Goal: Task Accomplishment & Management: Manage account settings

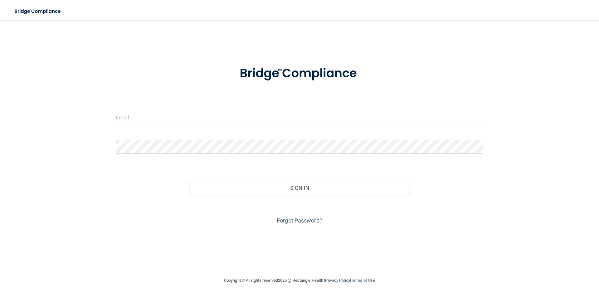
click at [198, 118] on input "email" at bounding box center [299, 117] width 367 height 14
type input "[EMAIL_ADDRESS][DOMAIN_NAME]"
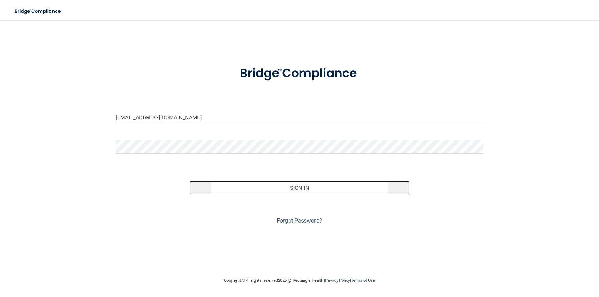
click at [271, 190] on button "Sign In" at bounding box center [299, 188] width 220 height 14
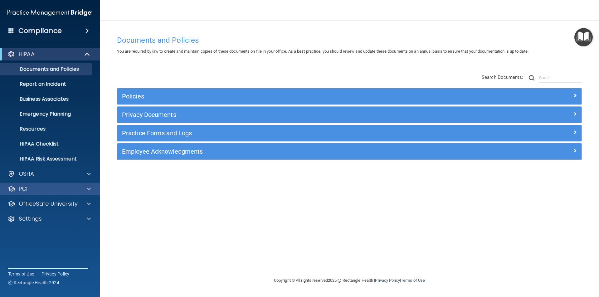
click at [41, 184] on div "PCI" at bounding box center [50, 189] width 100 height 12
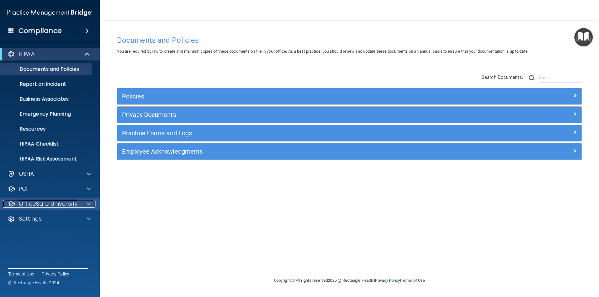
click at [44, 202] on p "OfficeSafe University" at bounding box center [48, 203] width 59 height 7
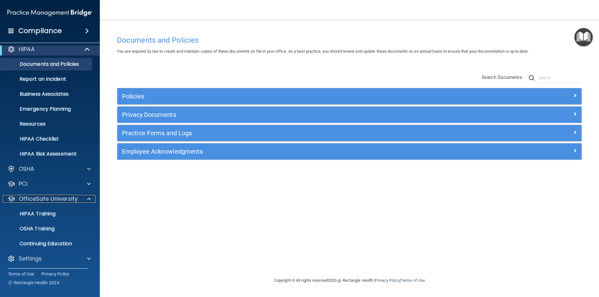
scroll to position [7, 0]
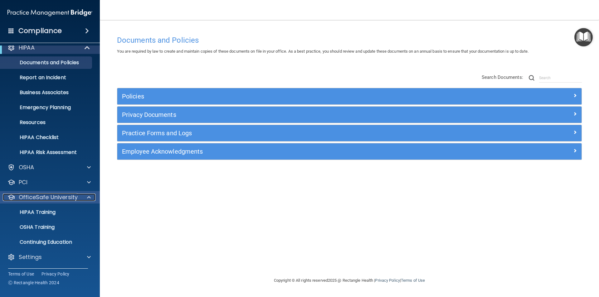
click at [65, 195] on p "OfficeSafe University" at bounding box center [48, 197] width 59 height 7
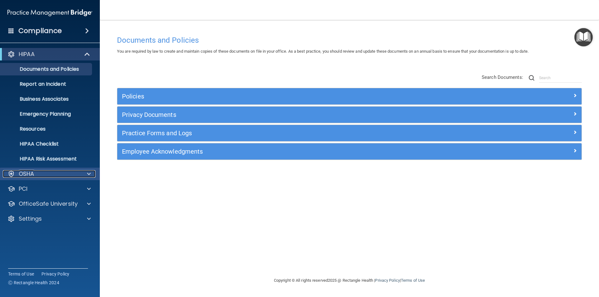
click at [56, 172] on div "OSHA" at bounding box center [41, 173] width 77 height 7
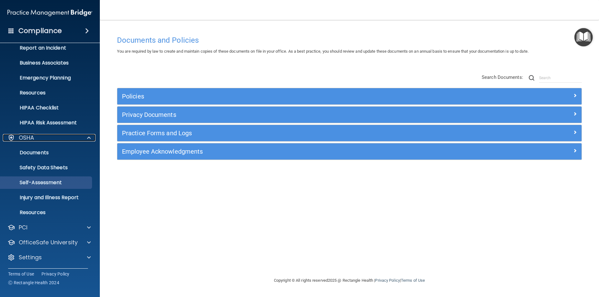
scroll to position [36, 0]
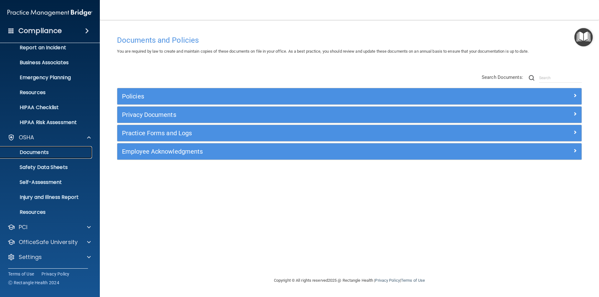
click at [45, 151] on p "Documents" at bounding box center [46, 152] width 85 height 6
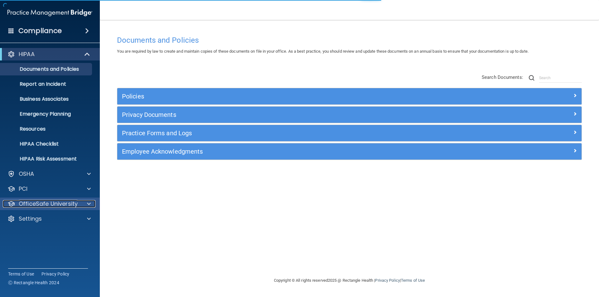
click at [45, 206] on p "OfficeSafe University" at bounding box center [48, 203] width 59 height 7
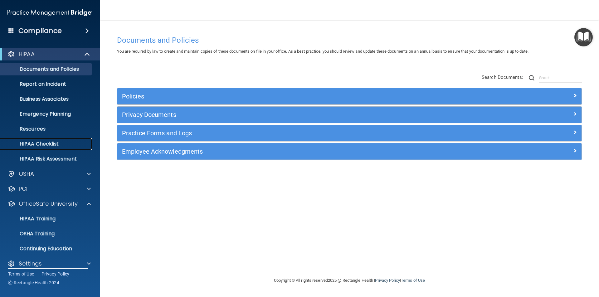
click at [52, 146] on p "HIPAA Checklist" at bounding box center [46, 144] width 85 height 6
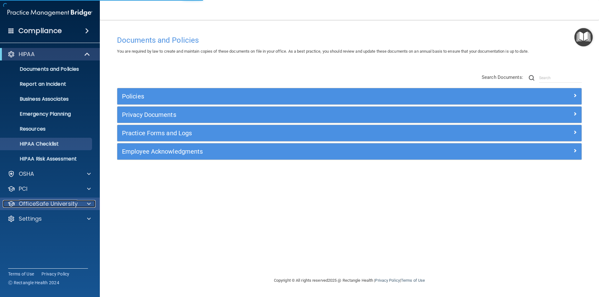
click at [50, 203] on p "OfficeSafe University" at bounding box center [48, 203] width 59 height 7
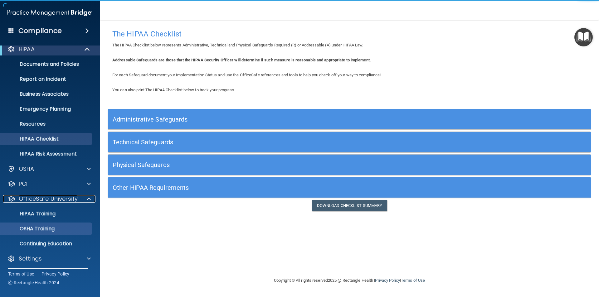
scroll to position [7, 0]
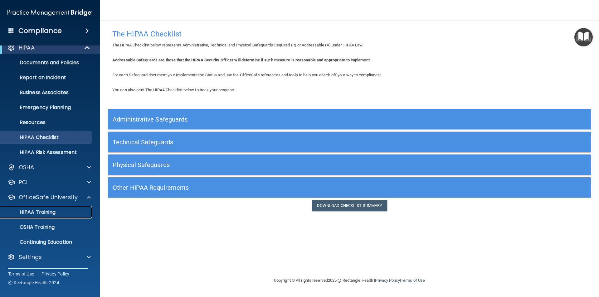
click at [50, 216] on link "HIPAA Training" at bounding box center [43, 212] width 98 height 12
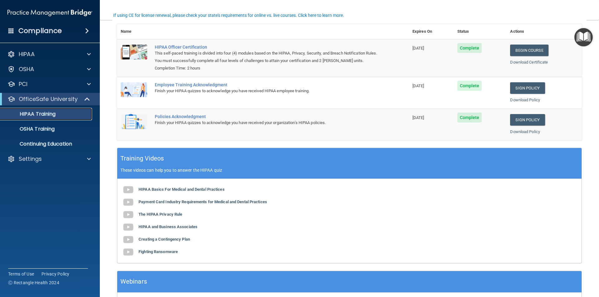
scroll to position [115, 0]
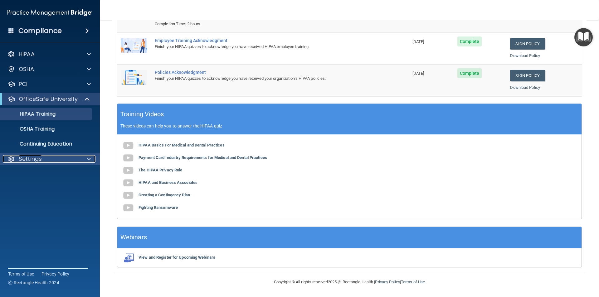
click at [43, 159] on div "Settings" at bounding box center [41, 158] width 77 height 7
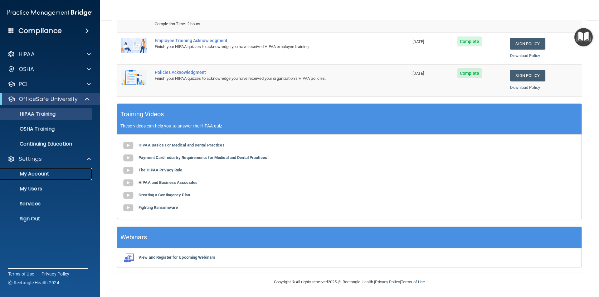
click at [46, 172] on p "My Account" at bounding box center [46, 174] width 85 height 6
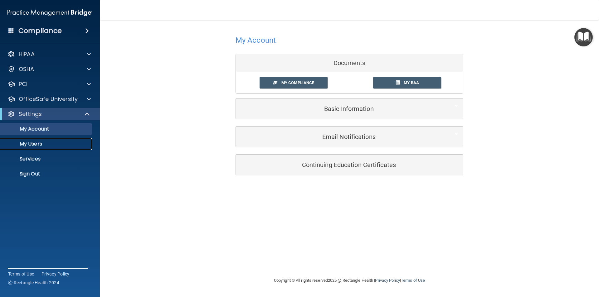
click at [41, 147] on link "My Users" at bounding box center [43, 144] width 98 height 12
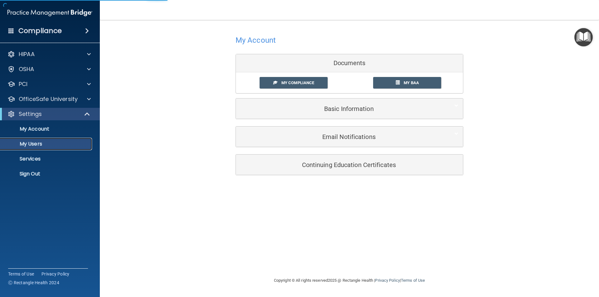
select select "20"
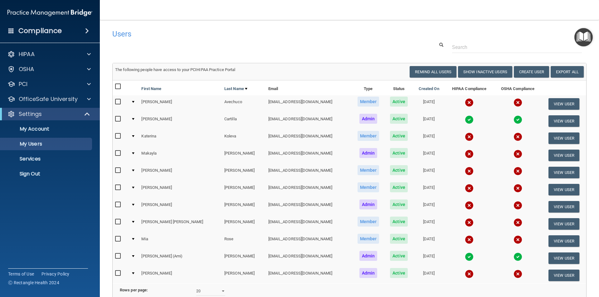
click at [118, 101] on input "checkbox" at bounding box center [118, 101] width 7 height 5
checkbox input "true"
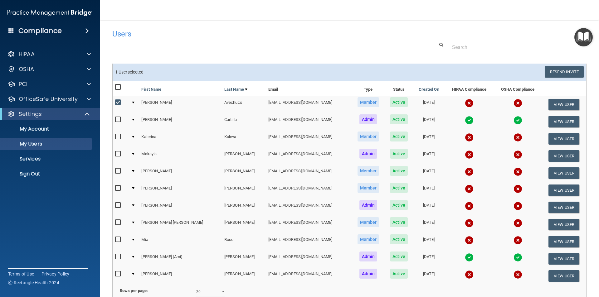
click at [119, 137] on input "checkbox" at bounding box center [118, 136] width 7 height 5
checkbox input "true"
click at [117, 156] on input "checkbox" at bounding box center [118, 154] width 7 height 5
checkbox input "true"
click at [118, 171] on input "checkbox" at bounding box center [118, 171] width 7 height 5
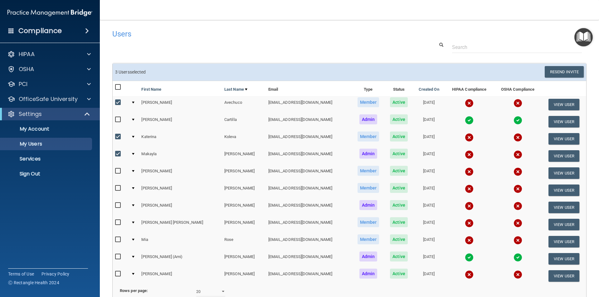
checkbox input "true"
click at [117, 190] on input "checkbox" at bounding box center [118, 188] width 7 height 5
checkbox input "true"
click at [116, 206] on input "checkbox" at bounding box center [118, 205] width 7 height 5
checkbox input "true"
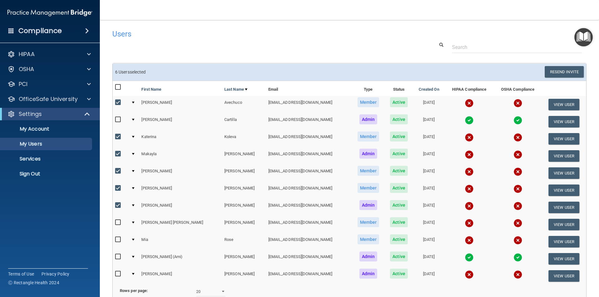
click at [118, 224] on input "checkbox" at bounding box center [118, 222] width 7 height 5
checkbox input "true"
click at [117, 241] on input "checkbox" at bounding box center [118, 239] width 7 height 5
checkbox input "true"
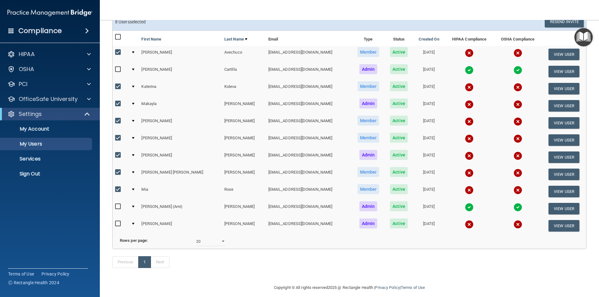
scroll to position [62, 0]
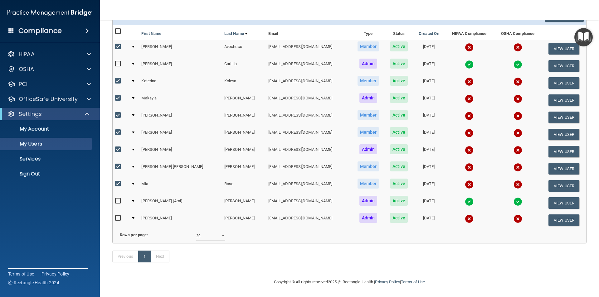
click at [118, 216] on input "checkbox" at bounding box center [118, 218] width 7 height 5
checkbox input "true"
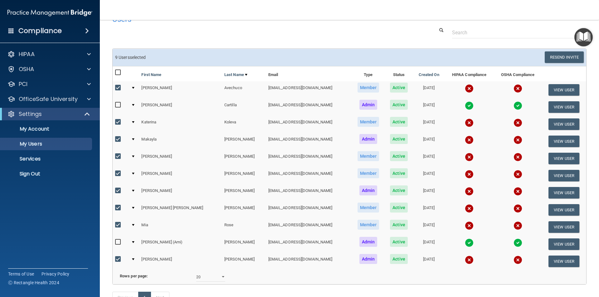
scroll to position [0, 0]
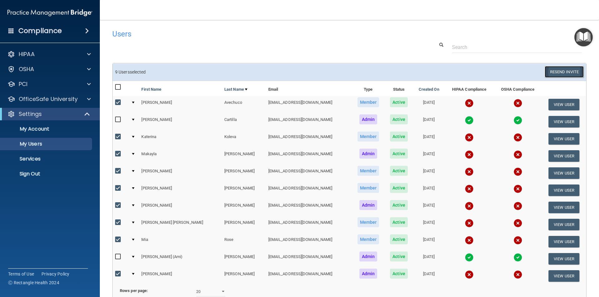
click at [557, 73] on button "Resend Invite" at bounding box center [563, 72] width 39 height 12
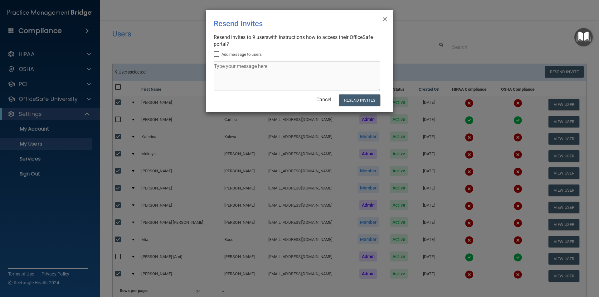
click at [216, 55] on input "Add message to users" at bounding box center [217, 54] width 7 height 5
click at [353, 103] on button "Resend Invites" at bounding box center [359, 100] width 41 height 12
click at [235, 69] on textarea at bounding box center [297, 75] width 167 height 29
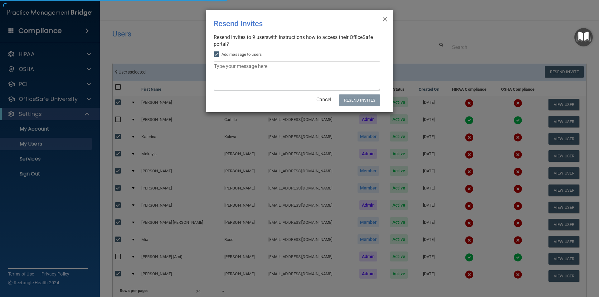
click at [230, 71] on textarea at bounding box center [297, 75] width 167 height 29
click at [215, 54] on input "Add message to users" at bounding box center [217, 54] width 7 height 5
checkbox input "false"
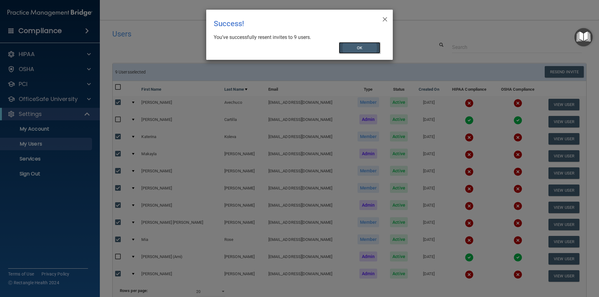
click at [370, 51] on button "OK" at bounding box center [360, 48] width 42 height 12
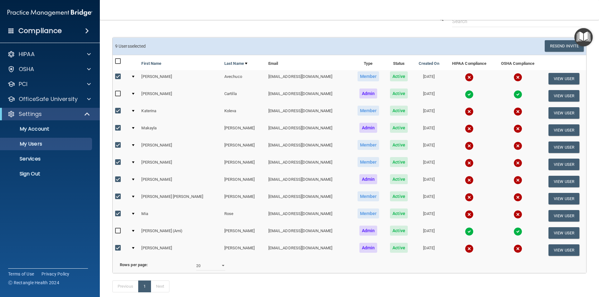
scroll to position [65, 0]
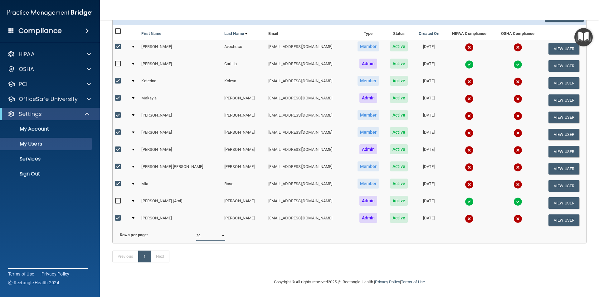
click at [216, 231] on select "10 20 30 40 all" at bounding box center [210, 235] width 29 height 9
click at [196, 231] on select "10 20 30 40 all" at bounding box center [210, 235] width 29 height 9
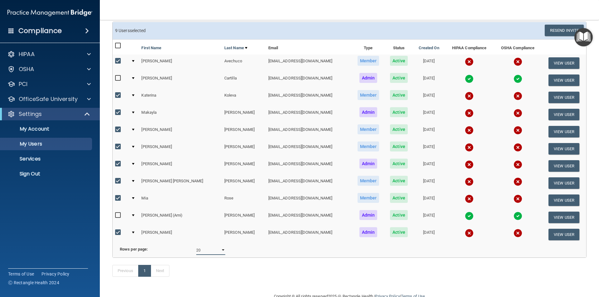
scroll to position [0, 0]
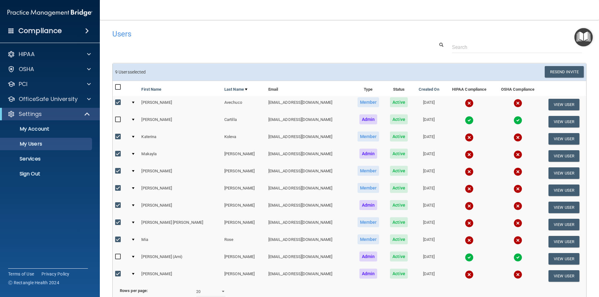
click at [121, 100] on input "checkbox" at bounding box center [118, 102] width 7 height 5
checkbox input "false"
click at [118, 137] on input "checkbox" at bounding box center [118, 136] width 7 height 5
checkbox input "false"
click at [120, 154] on input "checkbox" at bounding box center [118, 154] width 7 height 5
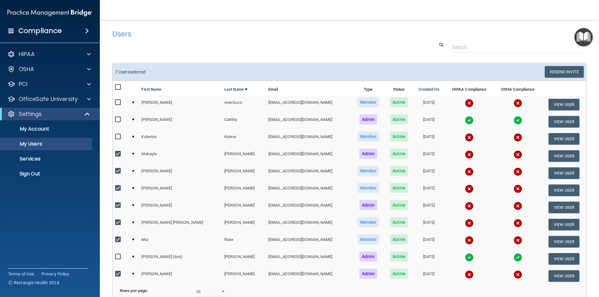
checkbox input "false"
click at [119, 170] on input "checkbox" at bounding box center [118, 171] width 7 height 5
checkbox input "false"
drag, startPoint x: 118, startPoint y: 188, endPoint x: 118, endPoint y: 202, distance: 14.3
click at [118, 189] on input "checkbox" at bounding box center [118, 188] width 7 height 5
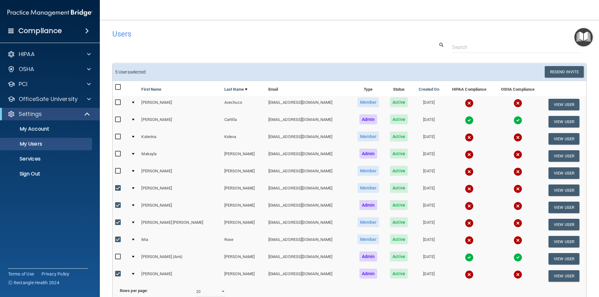
checkbox input "false"
click at [118, 206] on input "checkbox" at bounding box center [118, 205] width 7 height 5
checkbox input "false"
click at [117, 225] on input "checkbox" at bounding box center [118, 222] width 7 height 5
checkbox input "false"
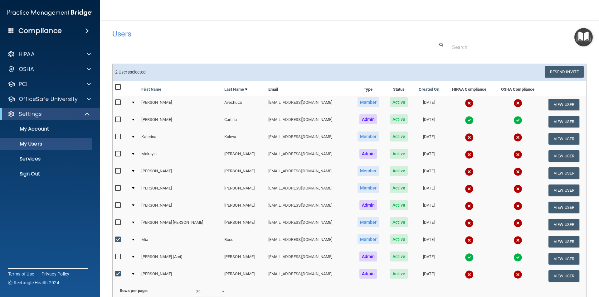
click at [119, 240] on input "checkbox" at bounding box center [118, 239] width 7 height 5
checkbox input "false"
click at [118, 276] on input "checkbox" at bounding box center [118, 274] width 7 height 5
checkbox input "false"
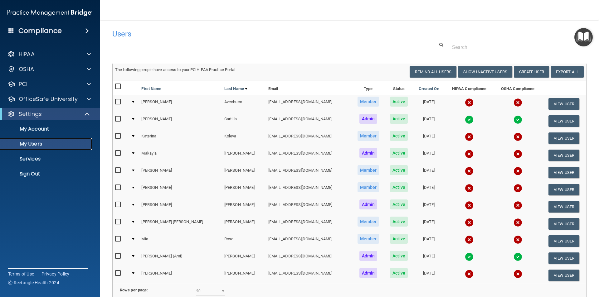
click at [43, 146] on p "My Users" at bounding box center [46, 144] width 85 height 6
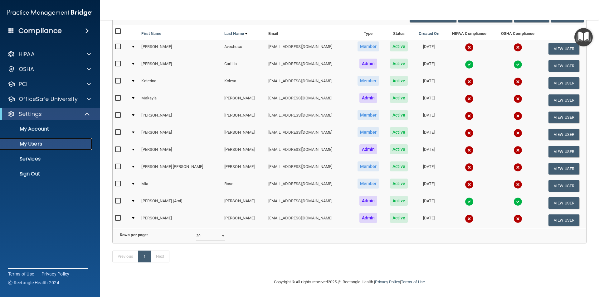
scroll to position [65, 0]
click at [160, 257] on link "Next" at bounding box center [160, 257] width 19 height 12
select select "20"
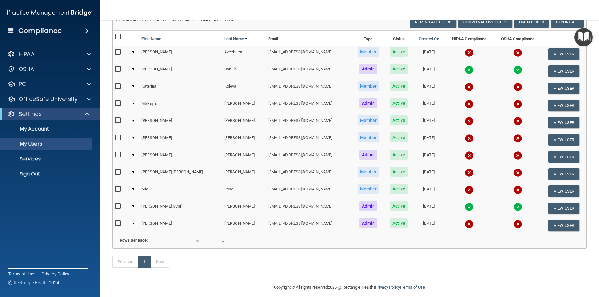
scroll to position [65, 0]
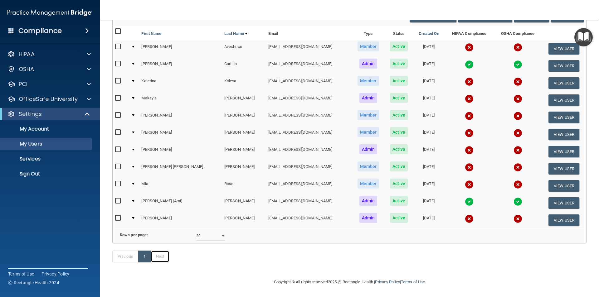
click at [159, 259] on link "Next" at bounding box center [160, 257] width 19 height 12
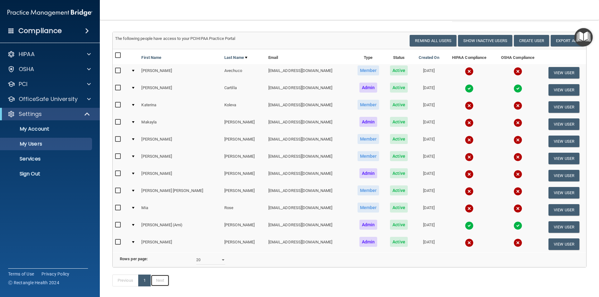
scroll to position [0, 0]
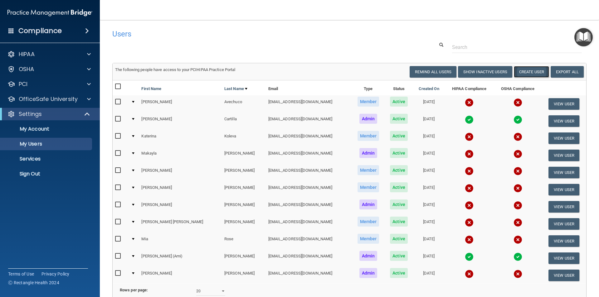
click at [527, 70] on button "Create User" at bounding box center [531, 72] width 35 height 12
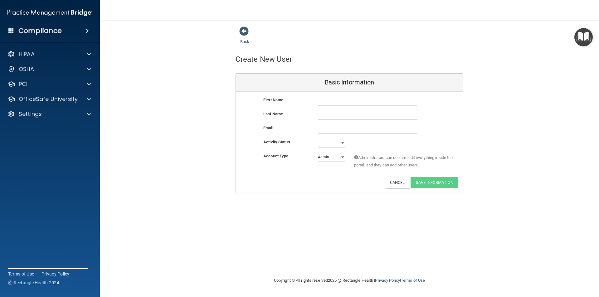
click at [315, 102] on div at bounding box center [367, 100] width 109 height 9
click at [321, 103] on input "text" at bounding box center [367, 100] width 99 height 9
type input "Megan"
click at [322, 115] on input "text" at bounding box center [367, 114] width 99 height 9
paste input "Singer"
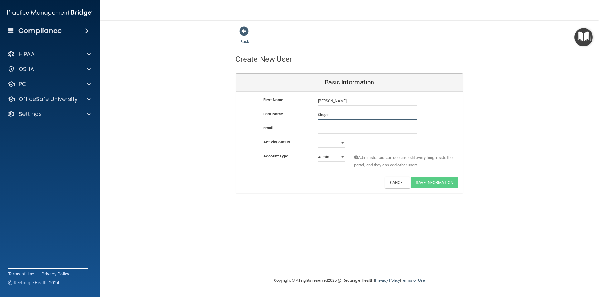
type input "Singer"
click at [325, 131] on input "email" at bounding box center [367, 128] width 99 height 9
paste input "laceysqd@gmail.com"
type input "laceysqd@gmail.com"
click at [318, 144] on select "Active Inactive" at bounding box center [331, 142] width 27 height 9
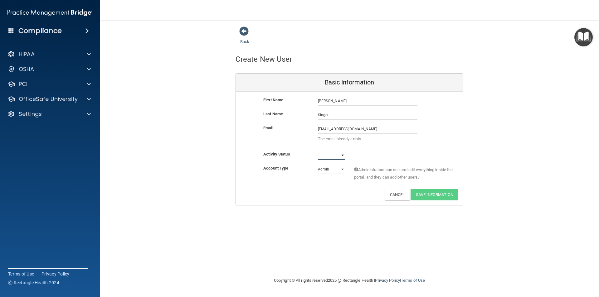
select select "active"
click at [318, 151] on select "Active Inactive" at bounding box center [331, 155] width 27 height 9
click at [340, 171] on select "Admin Member" at bounding box center [331, 169] width 27 height 9
select select "practice_member"
click at [318, 165] on select "Admin Member" at bounding box center [331, 169] width 27 height 9
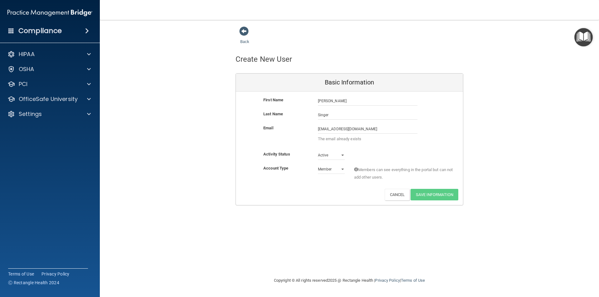
click at [350, 138] on p "The email already exists" at bounding box center [367, 138] width 99 height 7
click at [414, 131] on keeper-lock "Open Keeper Popup" at bounding box center [412, 128] width 7 height 7
click at [432, 185] on div "First Name Megan Singer Megan Last Name Singer Email laceysqd@gmail.com laceysq…" at bounding box center [349, 149] width 227 height 114
click at [346, 140] on p "The email already exists" at bounding box center [367, 138] width 99 height 7
click at [246, 31] on span at bounding box center [243, 31] width 9 height 9
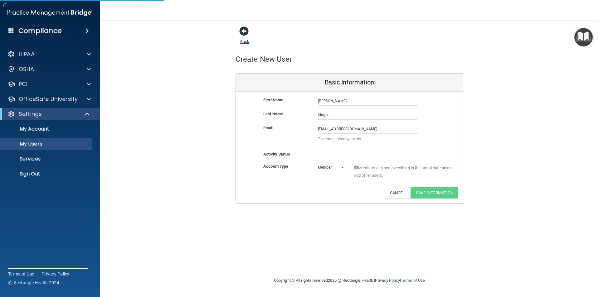
select select "20"
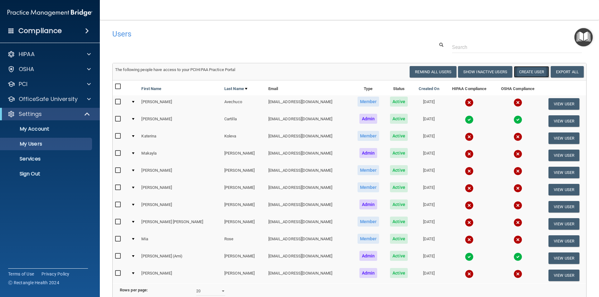
click at [531, 72] on button "Create User" at bounding box center [531, 72] width 35 height 12
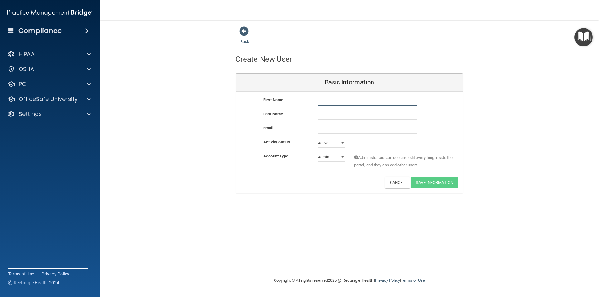
click at [321, 99] on input "text" at bounding box center [367, 100] width 99 height 9
paste input "Denan"
type input "Denan"
click at [322, 117] on input "text" at bounding box center [367, 114] width 99 height 9
paste input "Hernandez"
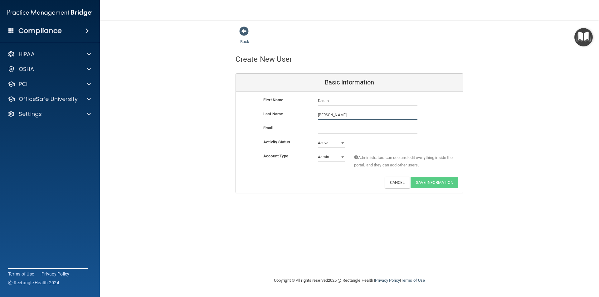
type input "Hernandez"
click at [325, 132] on input "email" at bounding box center [367, 128] width 99 height 9
paste input "deehernandez98@hotmail.com"
type input "deehernandez98@hotmail.com"
click at [340, 158] on select "Admin Member" at bounding box center [331, 158] width 27 height 9
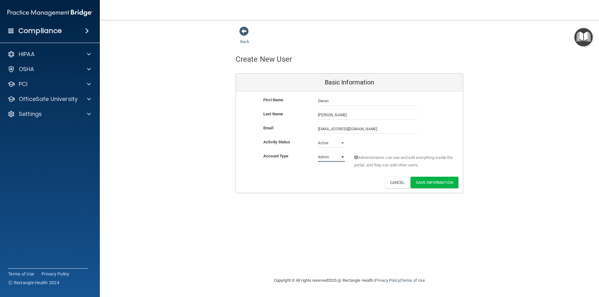
select select "practice_member"
click at [318, 152] on select "Admin Member" at bounding box center [331, 156] width 27 height 9
click at [428, 182] on button "Save Information" at bounding box center [434, 183] width 48 height 12
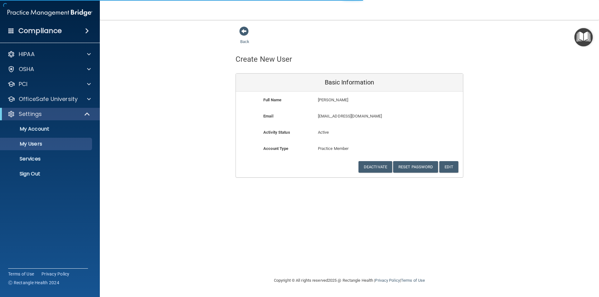
select select "20"
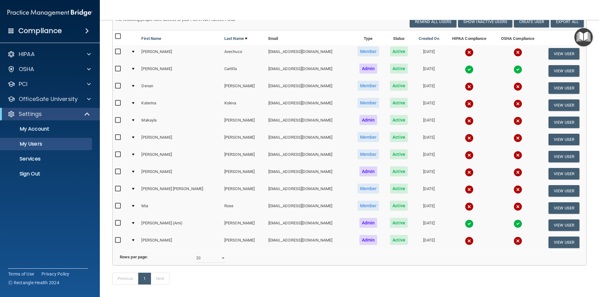
scroll to position [43, 0]
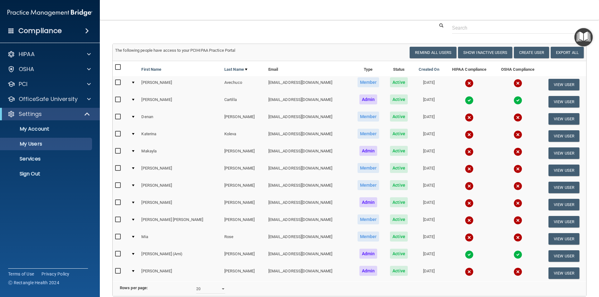
click at [118, 117] on input "checkbox" at bounding box center [118, 116] width 7 height 5
checkbox input "true"
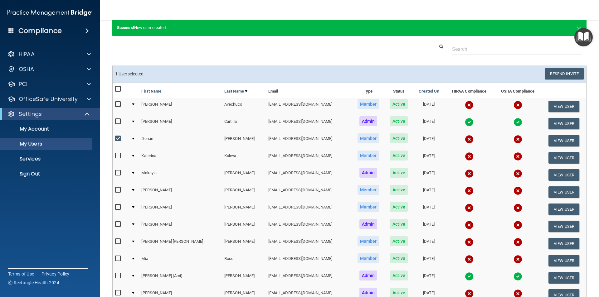
scroll to position [0, 0]
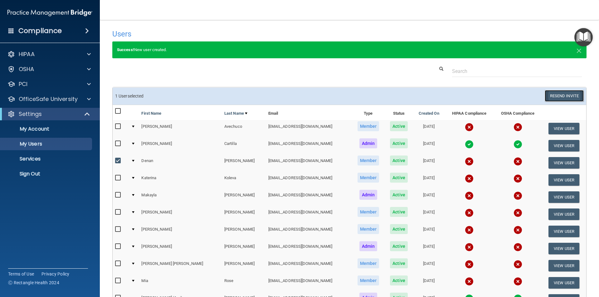
click at [545, 95] on button "Resend Invite" at bounding box center [563, 96] width 39 height 12
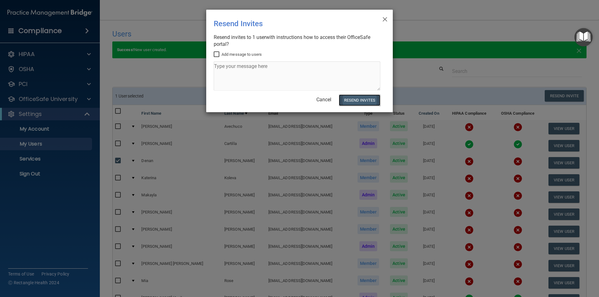
click at [372, 100] on button "Resend Invites" at bounding box center [359, 100] width 41 height 12
click at [217, 54] on input "Add message to users" at bounding box center [217, 54] width 7 height 5
checkbox input "true"
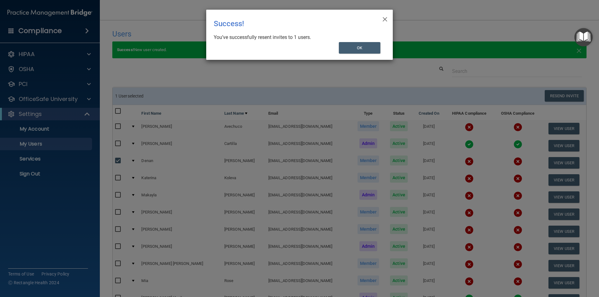
click at [222, 69] on div "× Close Success! You’ve successfully resent invites to 1 users. OK" at bounding box center [299, 148] width 599 height 297
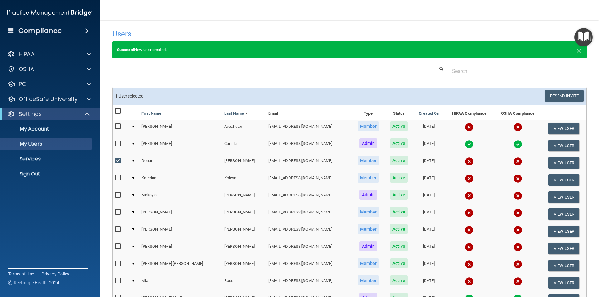
click at [121, 161] on input "checkbox" at bounding box center [118, 160] width 7 height 5
checkbox input "false"
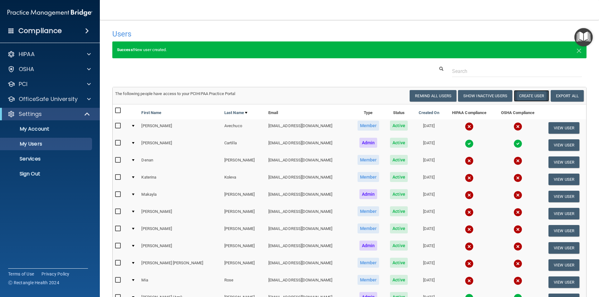
click at [524, 94] on button "Create User" at bounding box center [531, 96] width 35 height 12
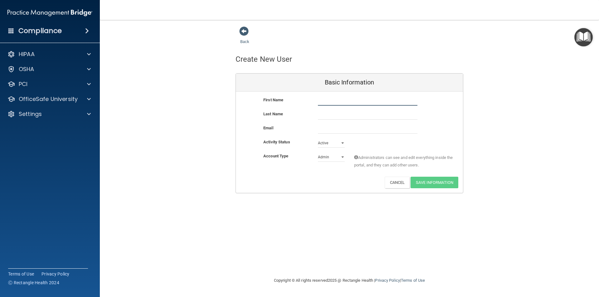
click at [319, 100] on input "text" at bounding box center [367, 100] width 99 height 9
paste input "Kentalia"
type input "Kentalia"
click at [321, 113] on input "text" at bounding box center [367, 114] width 99 height 9
paste input "Smith"
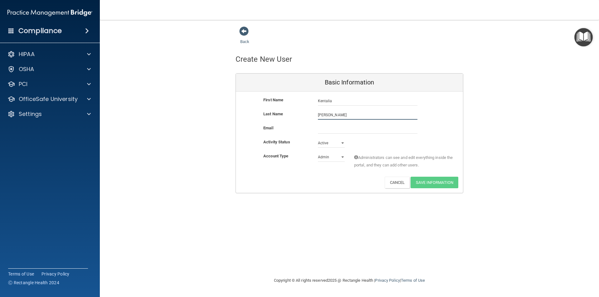
type input "Smith"
click at [334, 130] on input "email" at bounding box center [367, 128] width 99 height 9
paste input "kentalia8@icloud.com"
type input "kentalia8@icloud.com"
click at [339, 156] on select "Admin Member" at bounding box center [331, 156] width 27 height 9
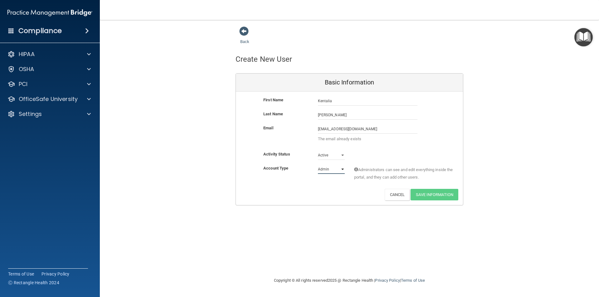
select select "practice_member"
click at [318, 165] on select "Admin Member" at bounding box center [331, 169] width 27 height 9
click at [458, 188] on div "First Name Kentalia Smith Kentalia Last Name Smith Email kentalia8@icloud.com k…" at bounding box center [349, 149] width 227 height 114
click at [244, 30] on span at bounding box center [243, 31] width 9 height 9
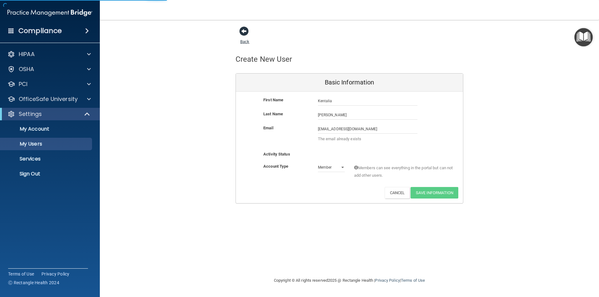
select select "20"
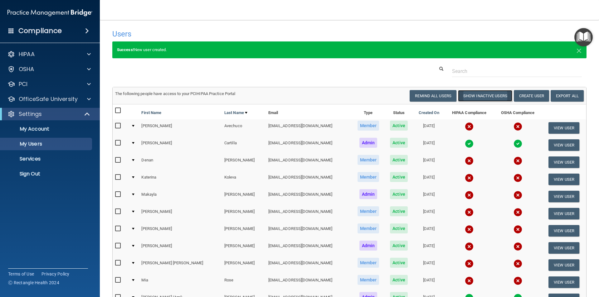
click at [476, 96] on button "Show Inactive Users" at bounding box center [485, 96] width 54 height 12
select select "20"
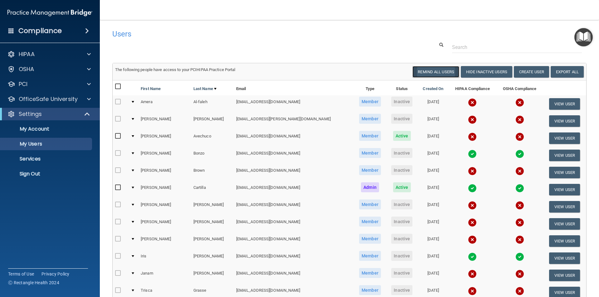
click at [423, 72] on button "Remind All Users" at bounding box center [435, 72] width 47 height 12
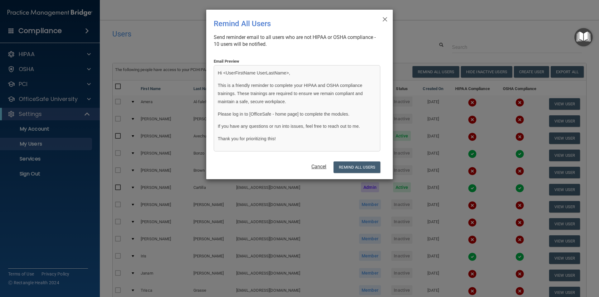
click at [325, 168] on link "Cancel" at bounding box center [318, 167] width 15 height 6
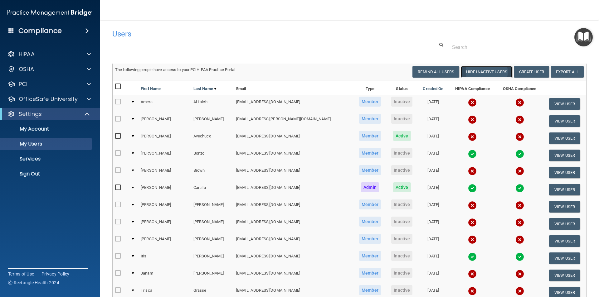
click at [470, 74] on button "Hide Inactive Users" at bounding box center [486, 72] width 51 height 12
select select "20"
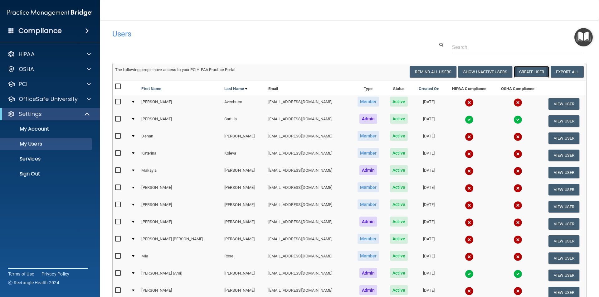
click at [523, 71] on button "Create User" at bounding box center [531, 72] width 35 height 12
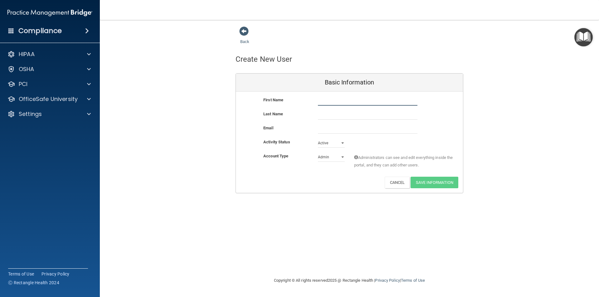
click at [320, 100] on input "text" at bounding box center [367, 100] width 99 height 9
paste input "Sharon"
type input "Sharon"
click at [328, 118] on input "text" at bounding box center [367, 114] width 99 height 9
paste input "Maroney"
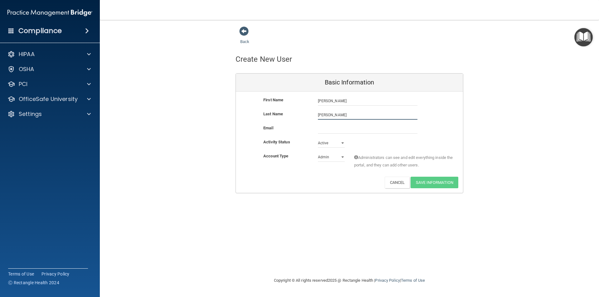
type input "Maroney"
click at [340, 132] on input "email" at bounding box center [367, 128] width 99 height 9
paste input "skmrdh17634@gmail.com"
type input "skmrdh17634@gmail.com"
click at [335, 160] on select "Admin Member" at bounding box center [331, 158] width 27 height 9
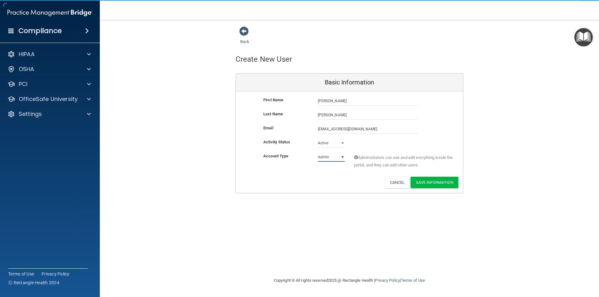
select select "practice_member"
click at [318, 152] on select "Admin Member" at bounding box center [331, 156] width 27 height 9
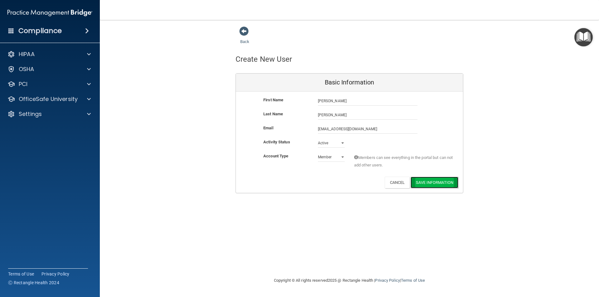
click at [429, 184] on button "Save Information" at bounding box center [434, 183] width 48 height 12
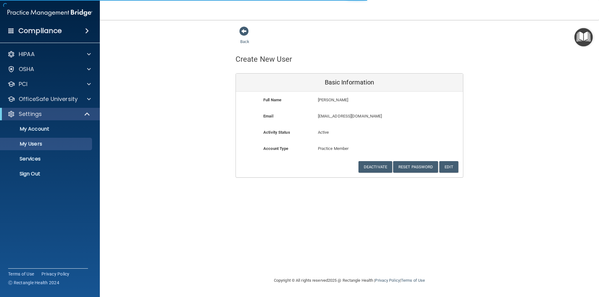
select select "20"
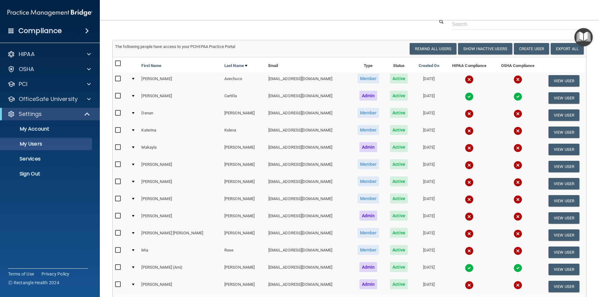
scroll to position [62, 0]
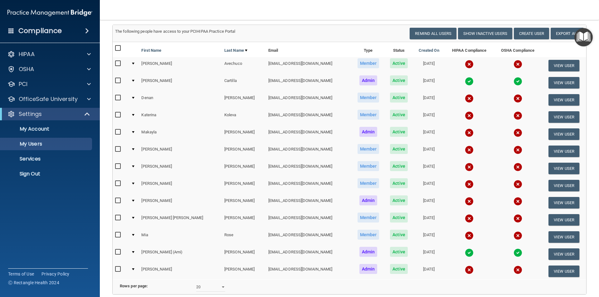
click at [116, 149] on input "checkbox" at bounding box center [118, 149] width 7 height 5
checkbox input "true"
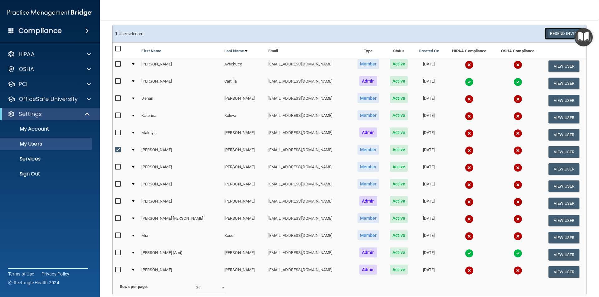
click at [549, 32] on button "Resend Invite" at bounding box center [563, 34] width 39 height 12
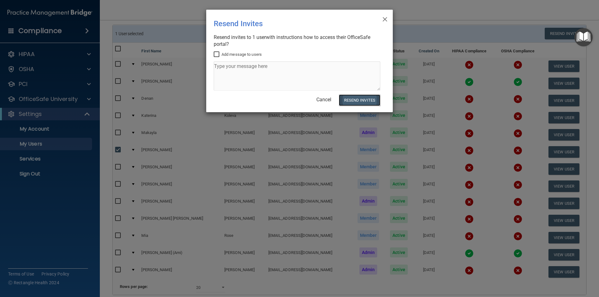
click at [367, 102] on button "Resend Invites" at bounding box center [359, 100] width 41 height 12
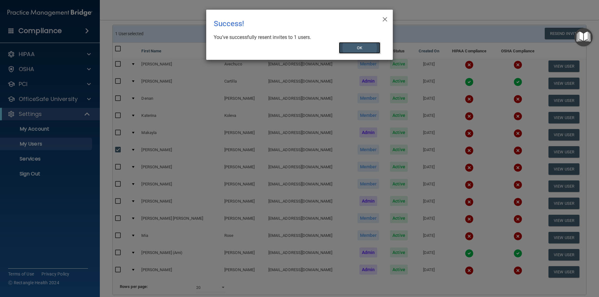
click at [359, 46] on button "OK" at bounding box center [360, 48] width 42 height 12
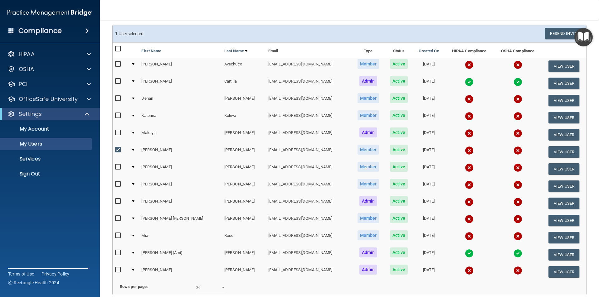
scroll to position [0, 0]
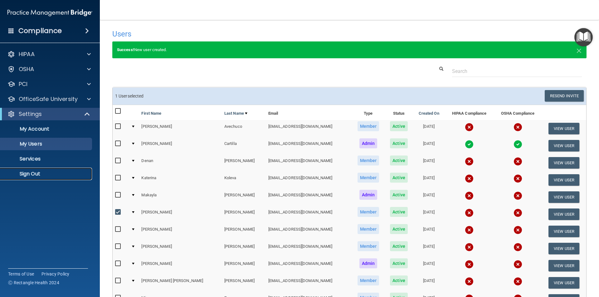
click at [28, 173] on p "Sign Out" at bounding box center [46, 174] width 85 height 6
